Goal: Check status: Check status

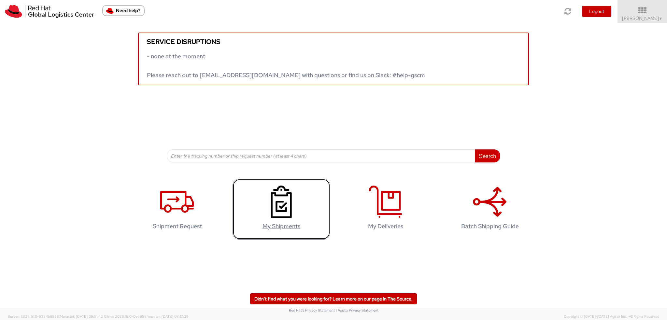
click at [275, 204] on icon at bounding box center [281, 202] width 34 height 33
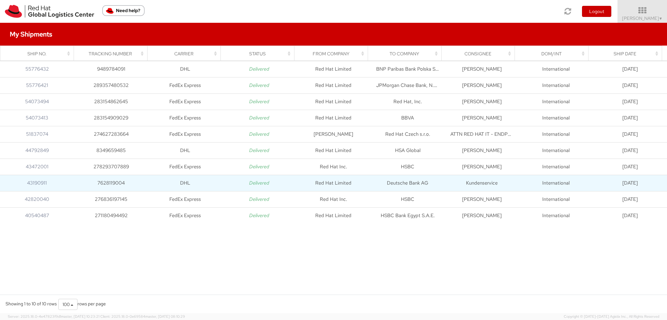
click at [201, 181] on td "DHL" at bounding box center [185, 183] width 74 height 16
click at [39, 183] on link "43190911" at bounding box center [37, 183] width 20 height 7
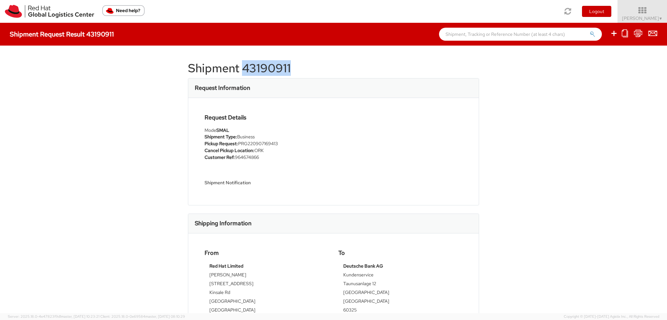
drag, startPoint x: 289, startPoint y: 73, endPoint x: 243, endPoint y: 71, distance: 45.9
click at [243, 71] on h1 "Shipment 43190911" at bounding box center [333, 68] width 291 height 13
copy h1 "43190911"
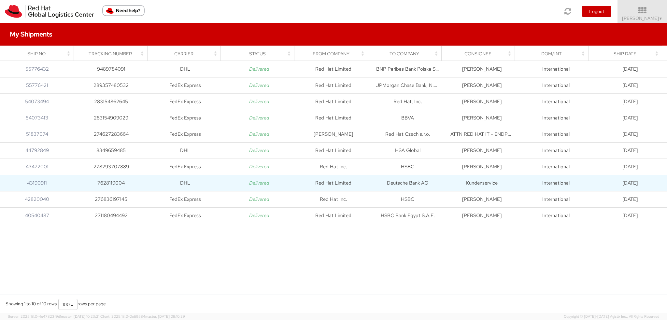
click at [254, 183] on icon "Delivered" at bounding box center [259, 183] width 20 height 7
